Goal: Task Accomplishment & Management: Use online tool/utility

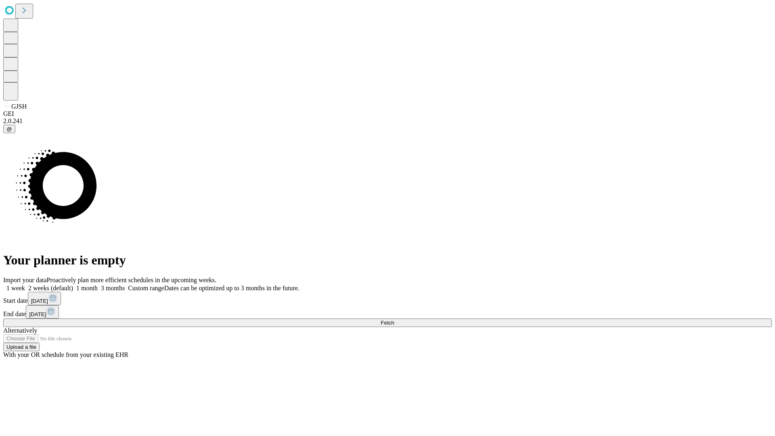
click at [394, 320] on span "Fetch" at bounding box center [387, 323] width 13 height 6
